Goal: Check status

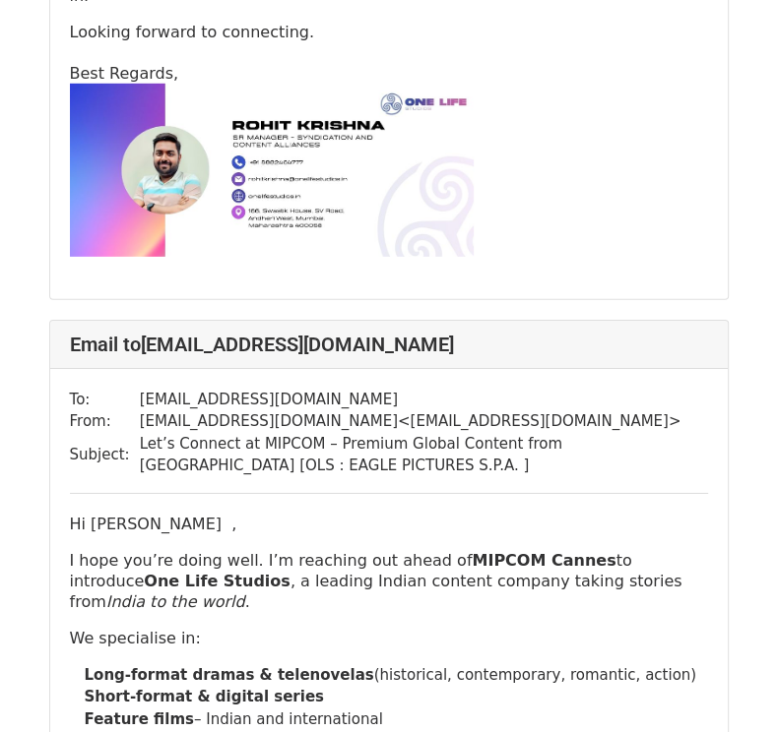
scroll to position [3086, 0]
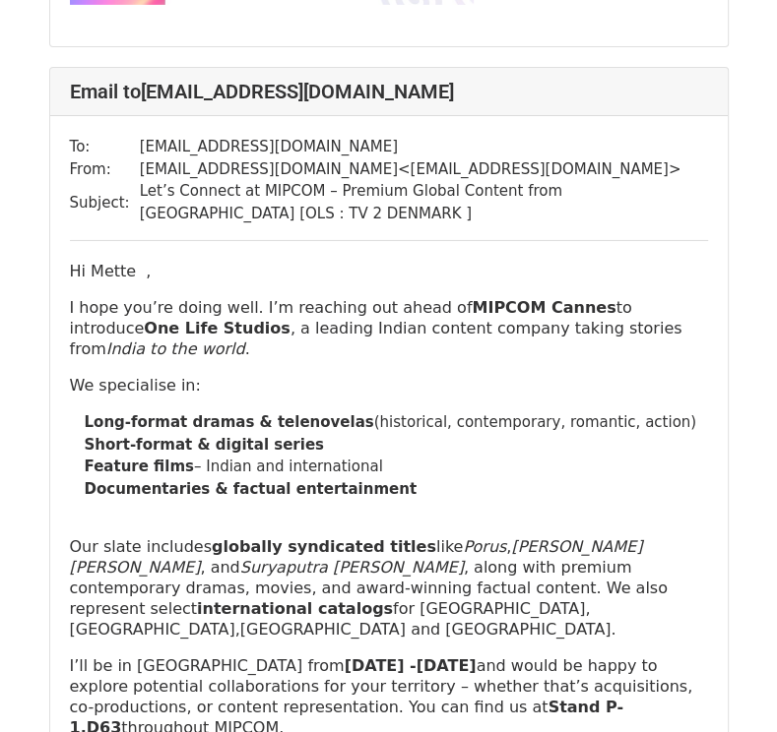
scroll to position [22832, 0]
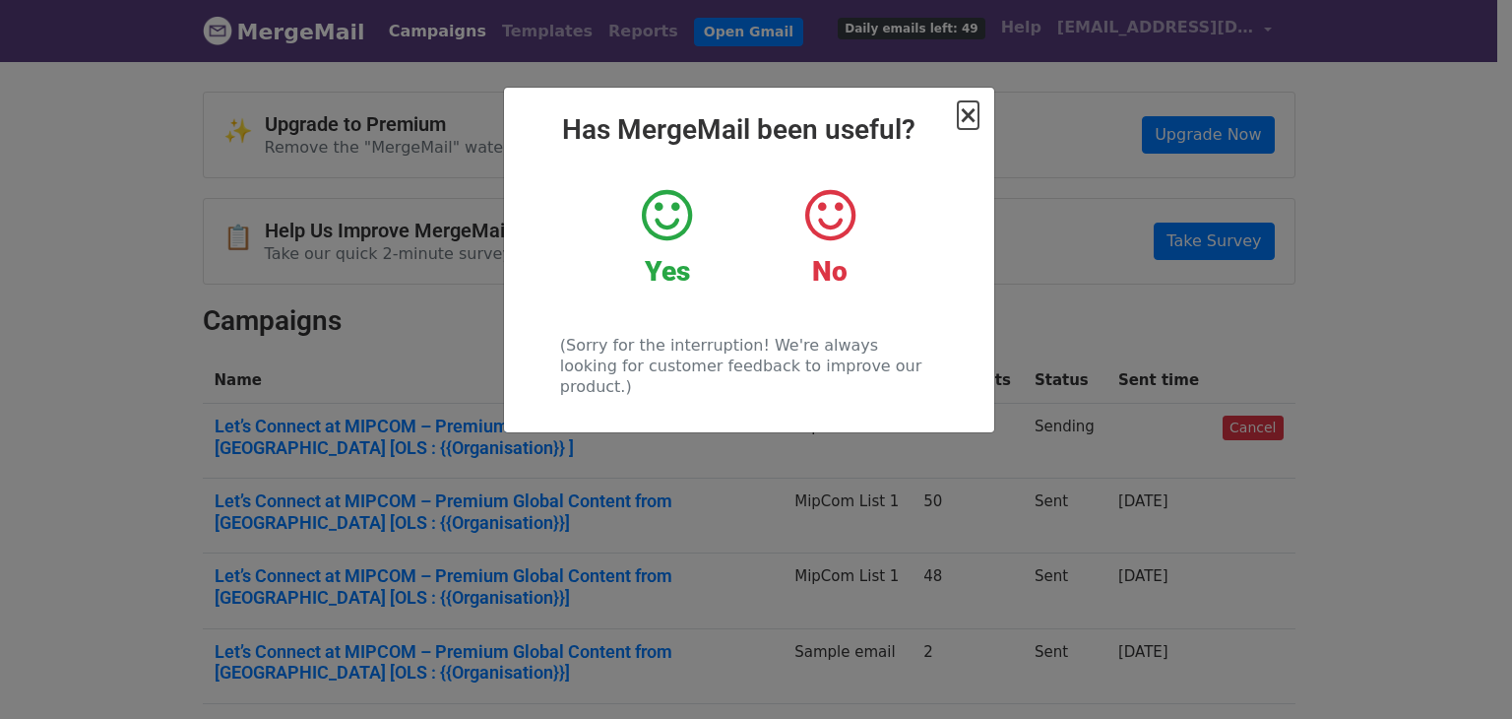
click at [968, 111] on span "×" at bounding box center [968, 115] width 20 height 28
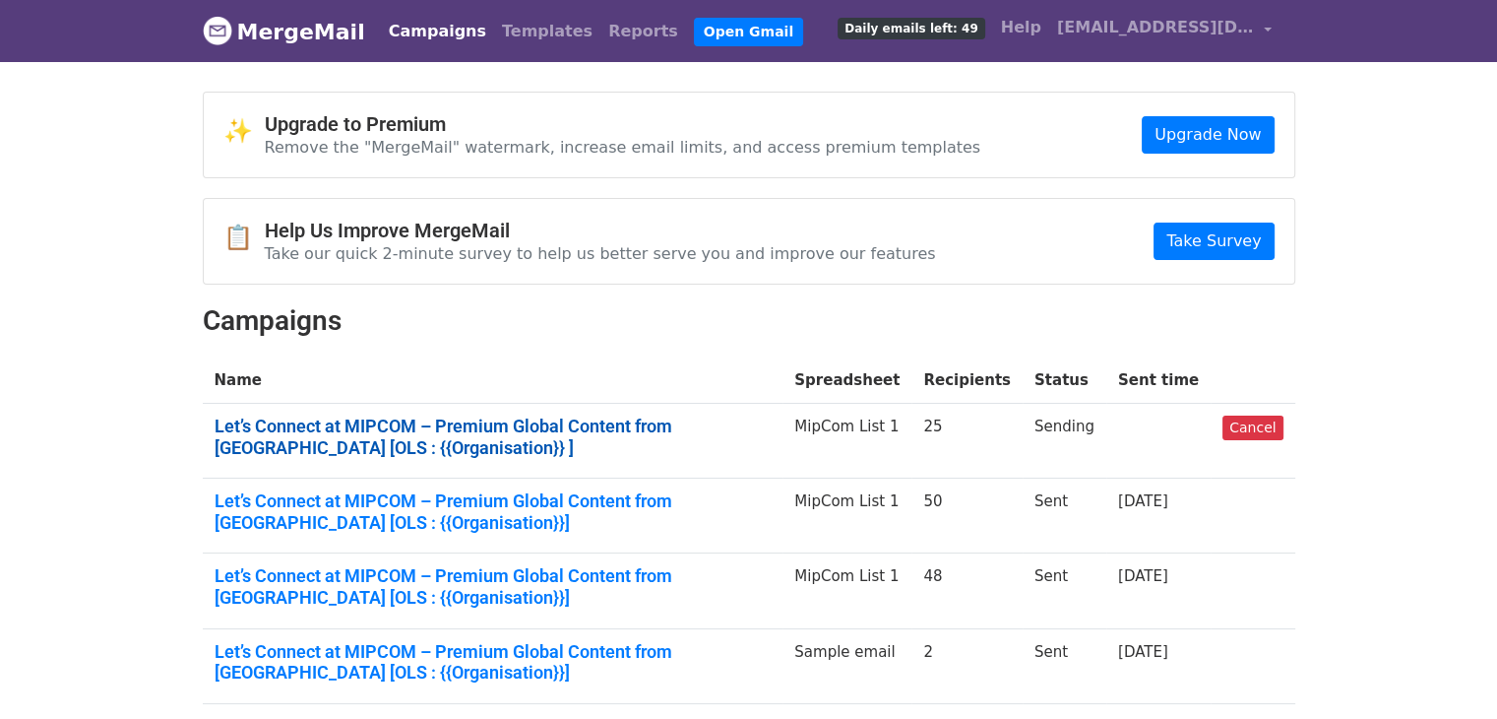
click at [693, 426] on link "Let’s Connect at MIPCOM – Premium Global Content from [GEOGRAPHIC_DATA] [OLS : …" at bounding box center [493, 436] width 557 height 42
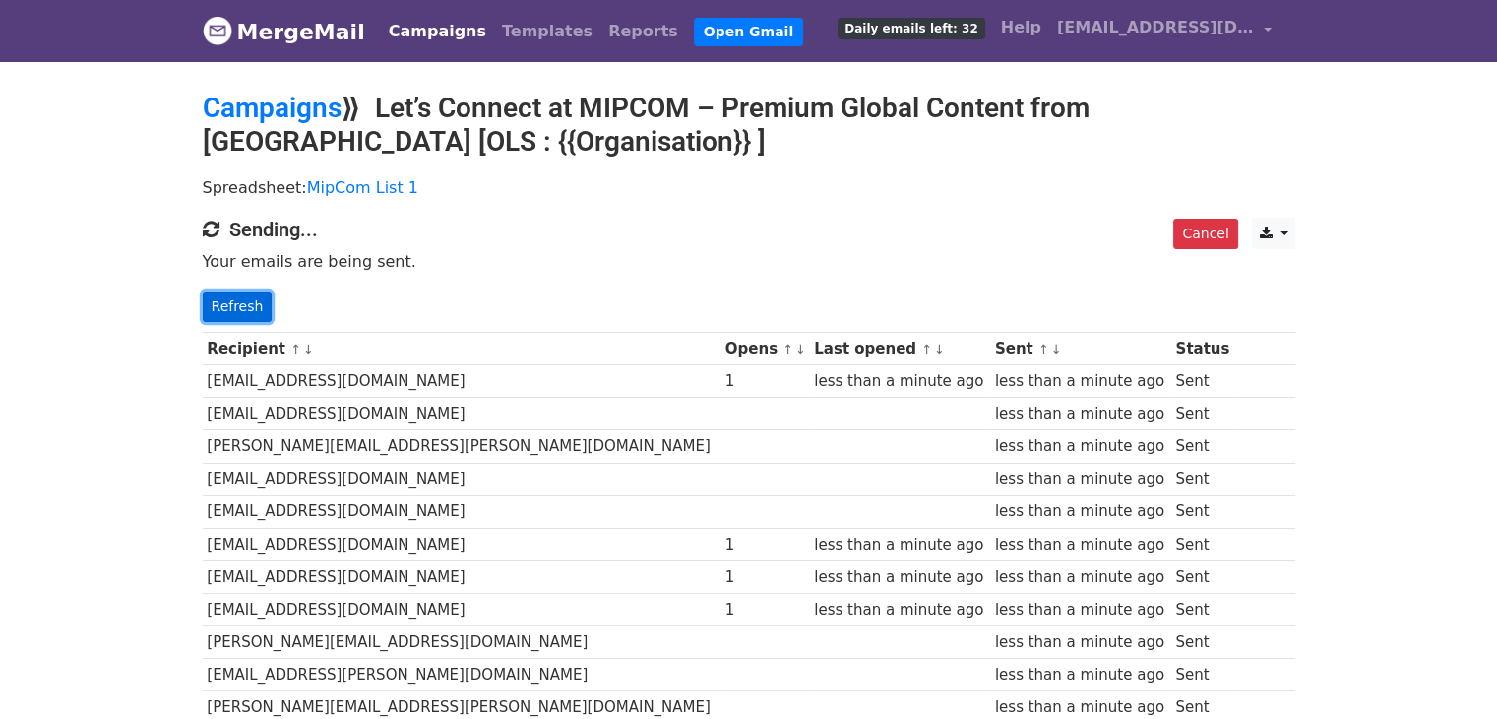
click at [244, 307] on link "Refresh" at bounding box center [238, 306] width 70 height 31
